Goal: Task Accomplishment & Management: Manage account settings

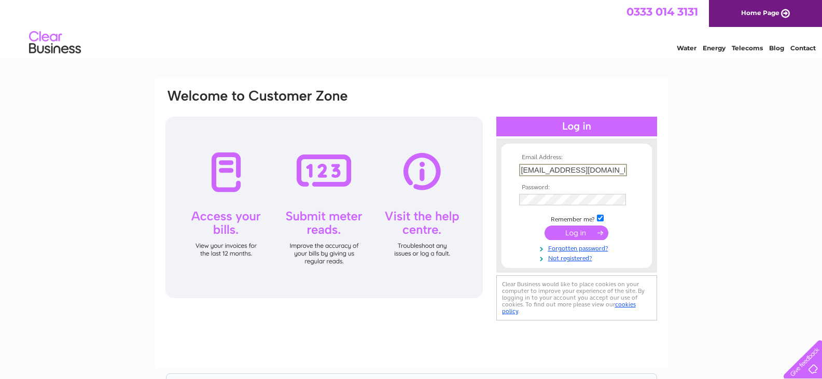
click at [579, 229] on input "submit" at bounding box center [577, 233] width 64 height 15
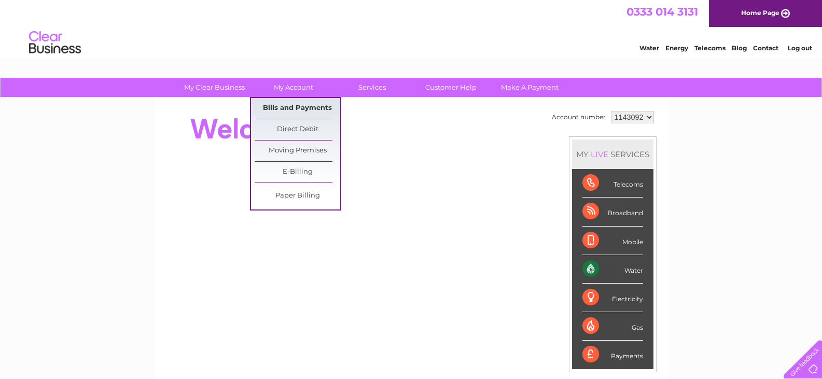
click at [292, 102] on link "Bills and Payments" at bounding box center [298, 108] width 86 height 21
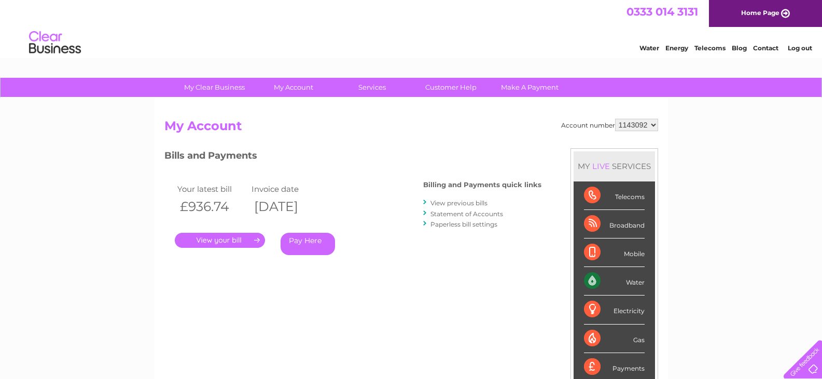
click at [214, 236] on link "." at bounding box center [220, 240] width 90 height 15
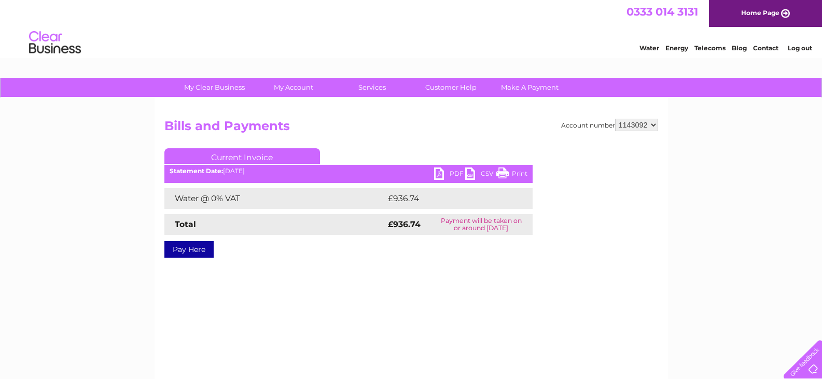
click at [449, 171] on link "PDF" at bounding box center [449, 175] width 31 height 15
click at [807, 49] on link "Log out" at bounding box center [800, 48] width 24 height 8
